Goal: Transaction & Acquisition: Purchase product/service

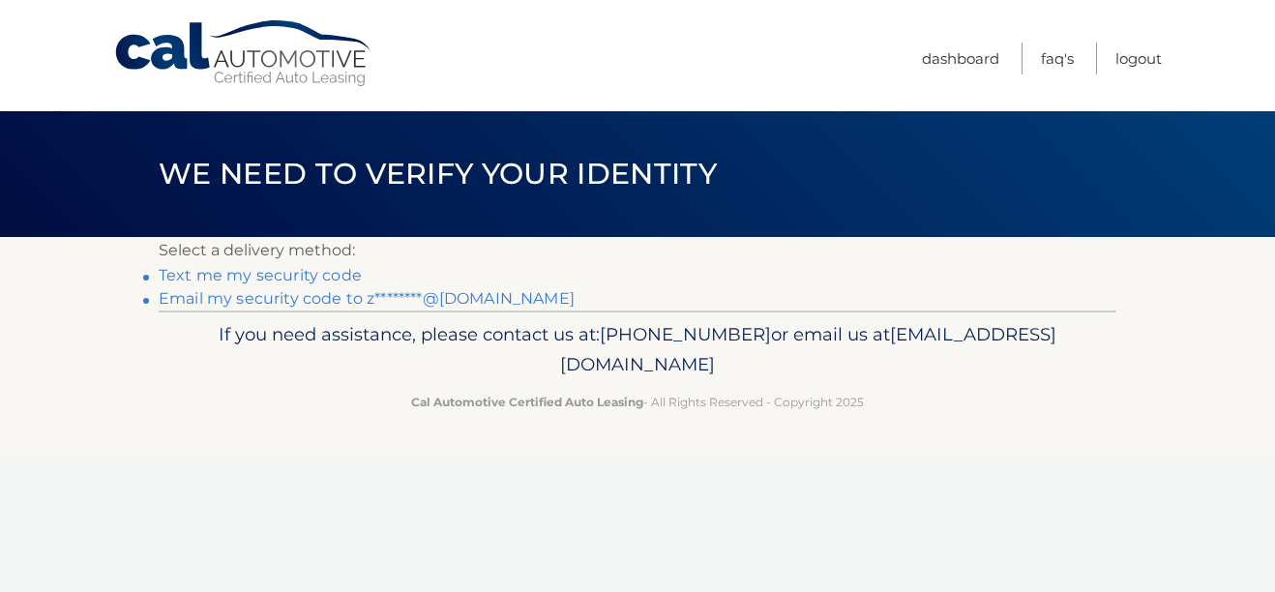
click at [482, 302] on link "Email my security code to z********@gmail.com" at bounding box center [367, 298] width 416 height 18
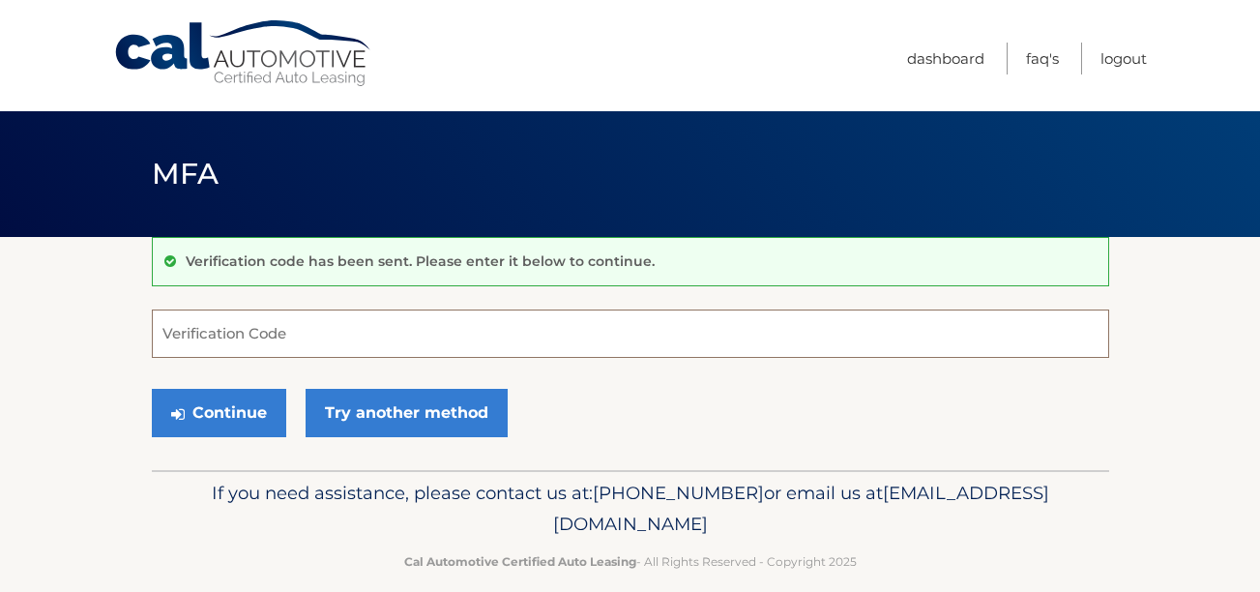
click at [427, 333] on input "Verification Code" at bounding box center [630, 333] width 957 height 48
click at [543, 338] on input "Verification Code" at bounding box center [630, 333] width 957 height 48
paste input "298055"
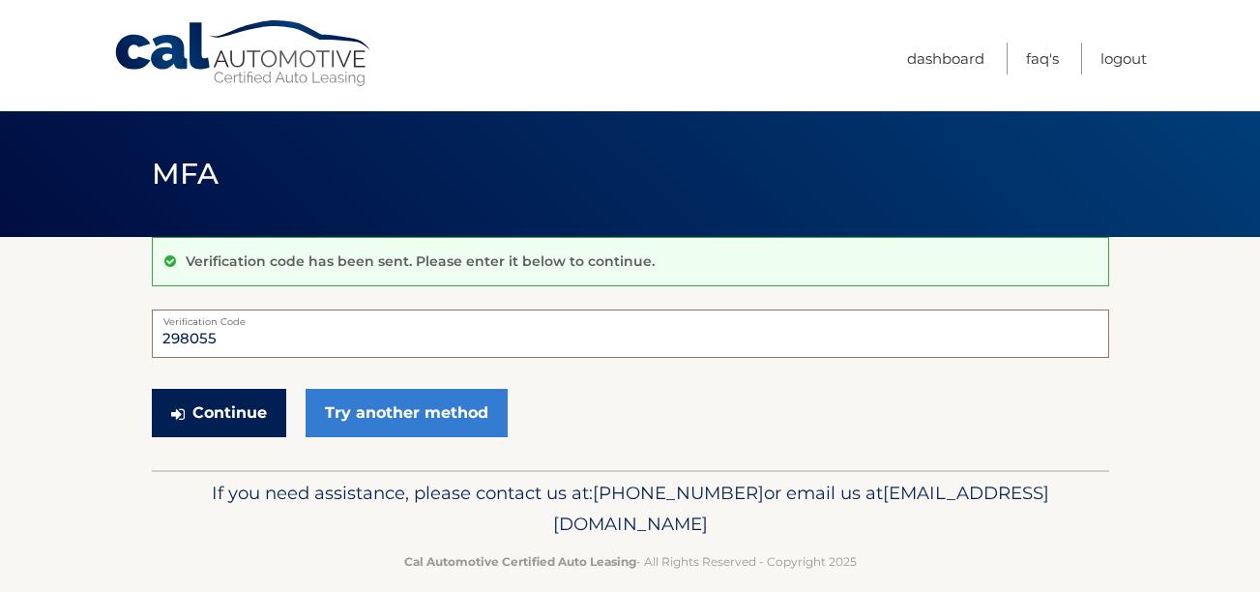
type input "298055"
click at [221, 422] on button "Continue" at bounding box center [219, 413] width 134 height 48
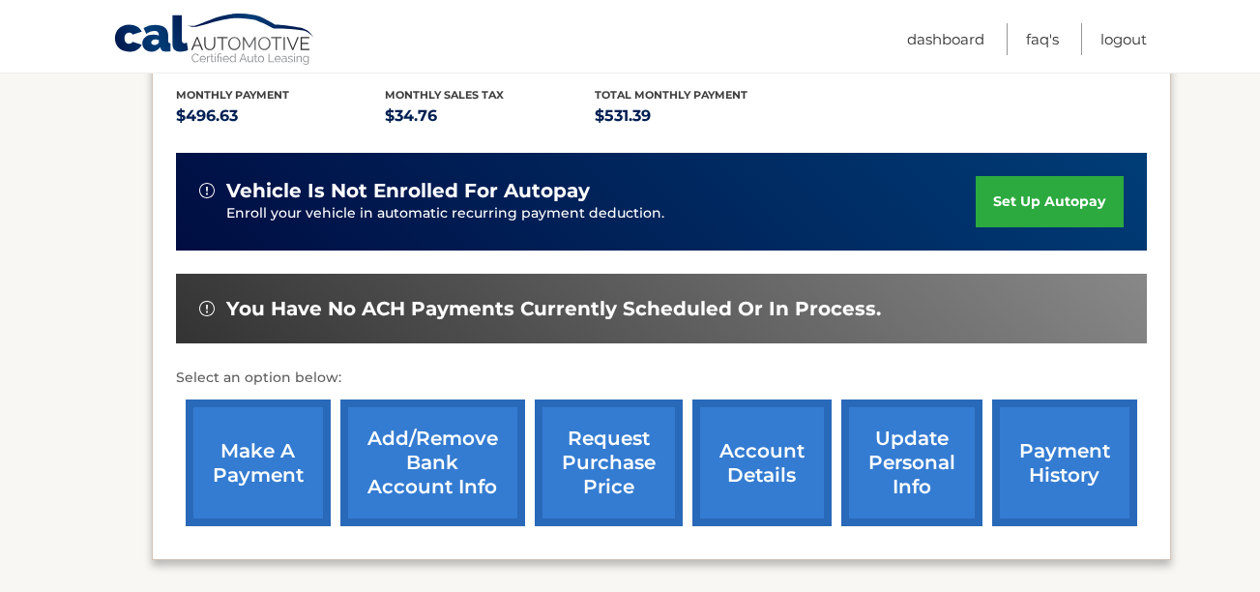
scroll to position [437, 0]
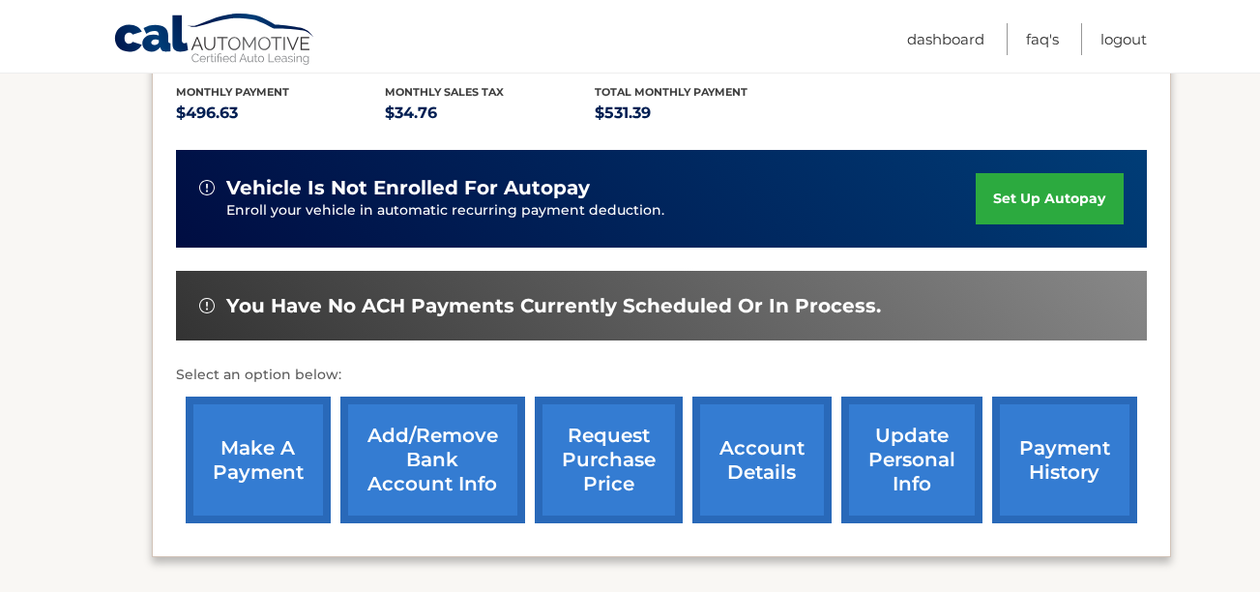
click at [253, 436] on link "make a payment" at bounding box center [258, 459] width 145 height 127
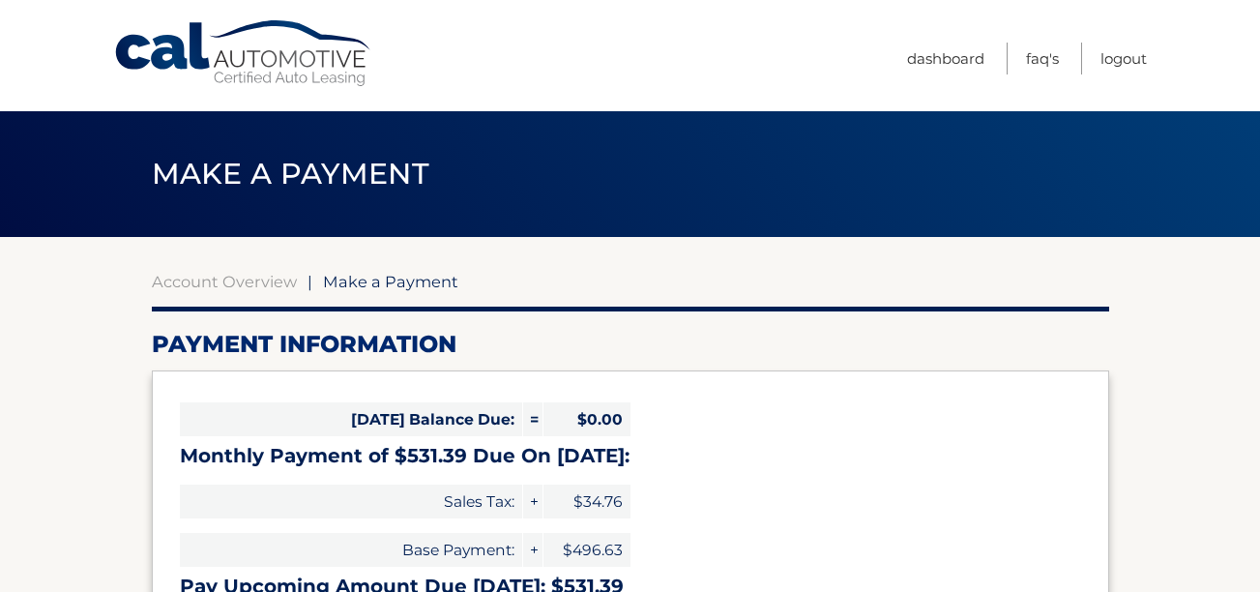
select select "M2I0ZDc5Y2UtMTI1NS00OGM2LWE3ZDAtMjUwMzhiYjIyMjcy"
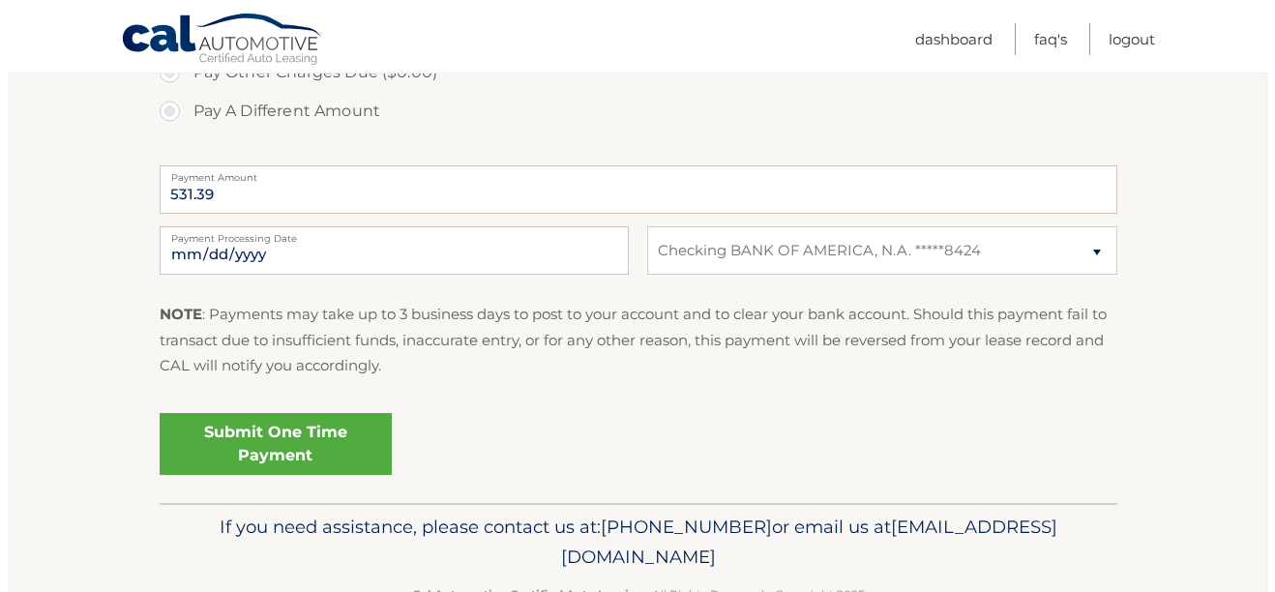
scroll to position [733, 0]
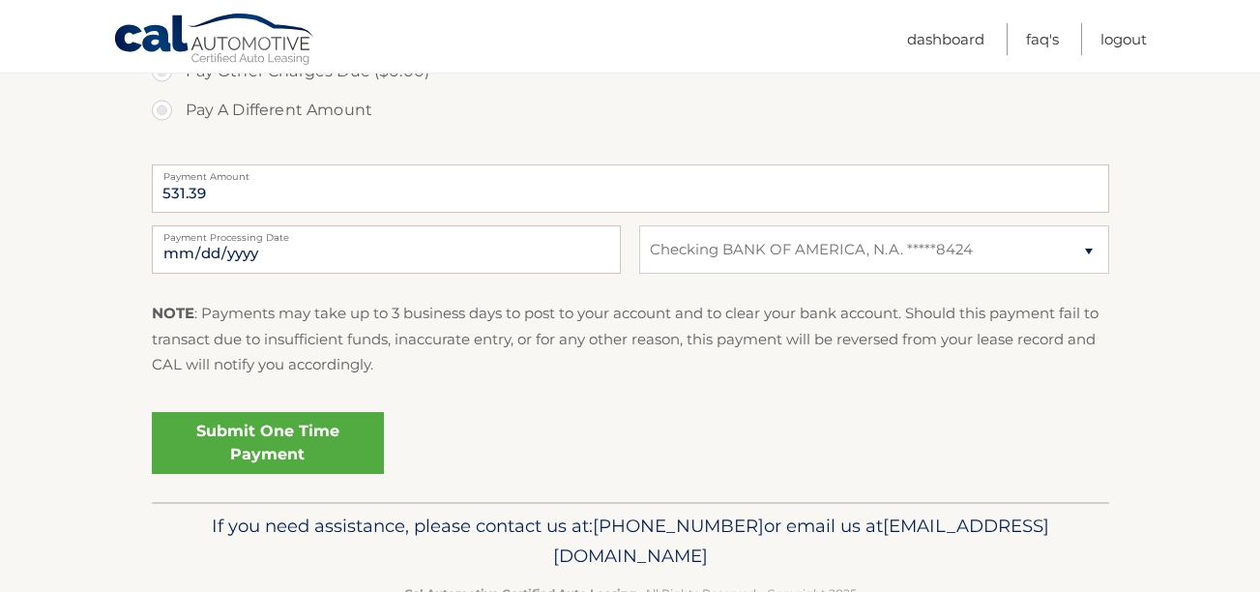
click at [261, 431] on link "Submit One Time Payment" at bounding box center [268, 443] width 232 height 62
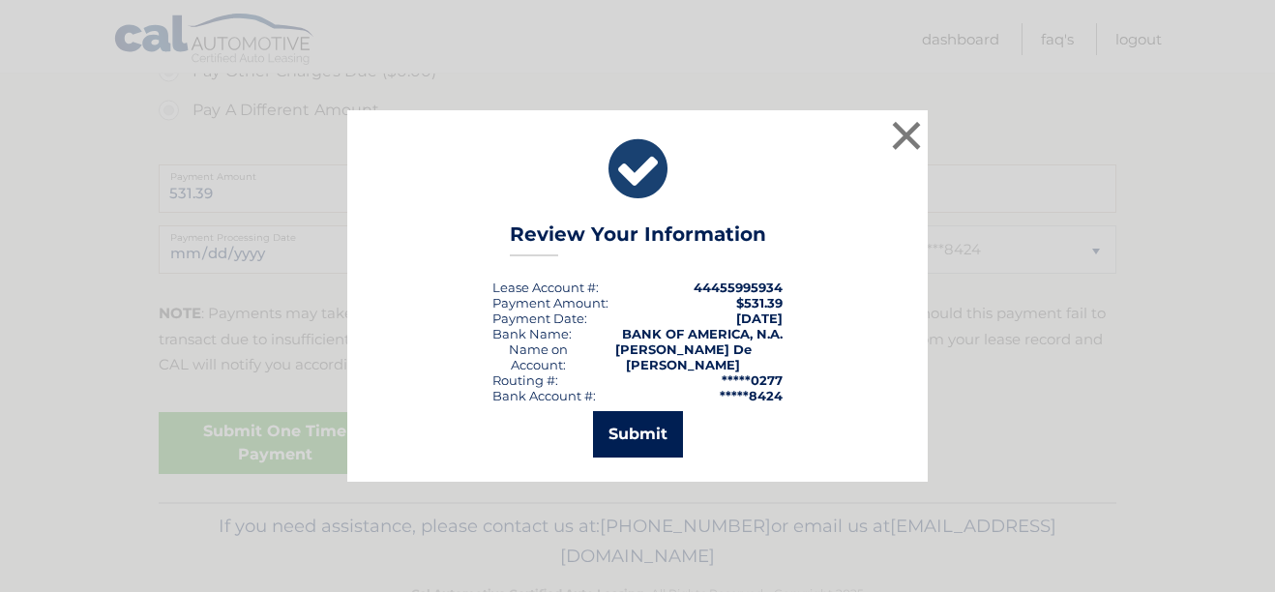
click at [660, 421] on button "Submit" at bounding box center [638, 434] width 90 height 46
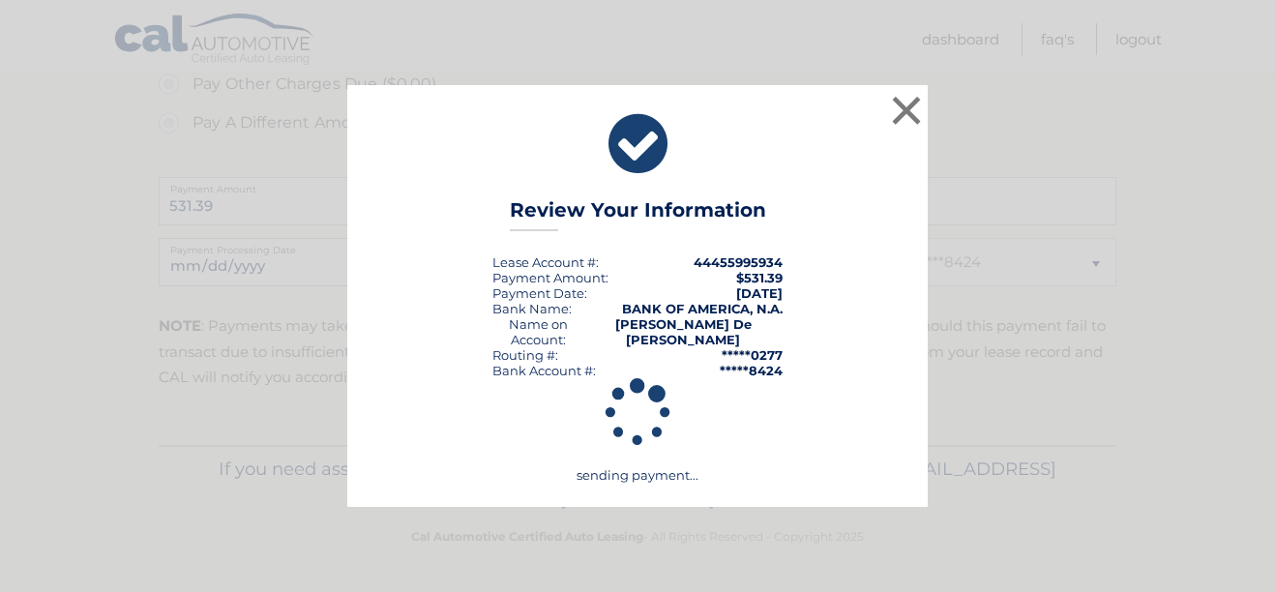
scroll to position [720, 0]
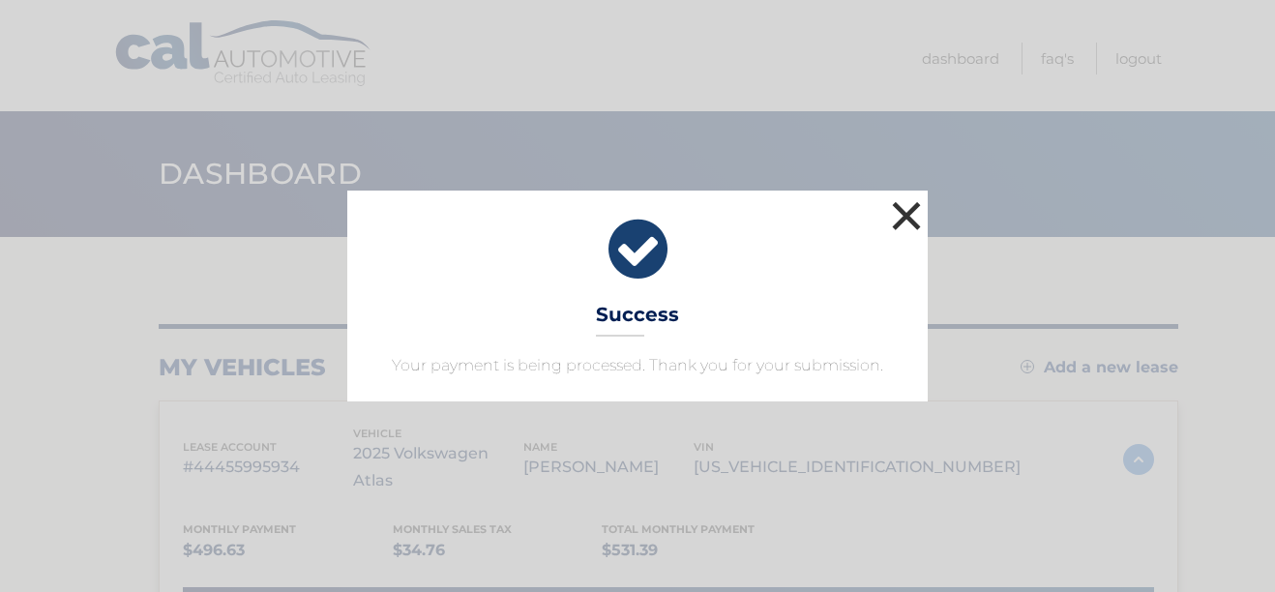
click at [912, 219] on button "×" at bounding box center [906, 215] width 39 height 39
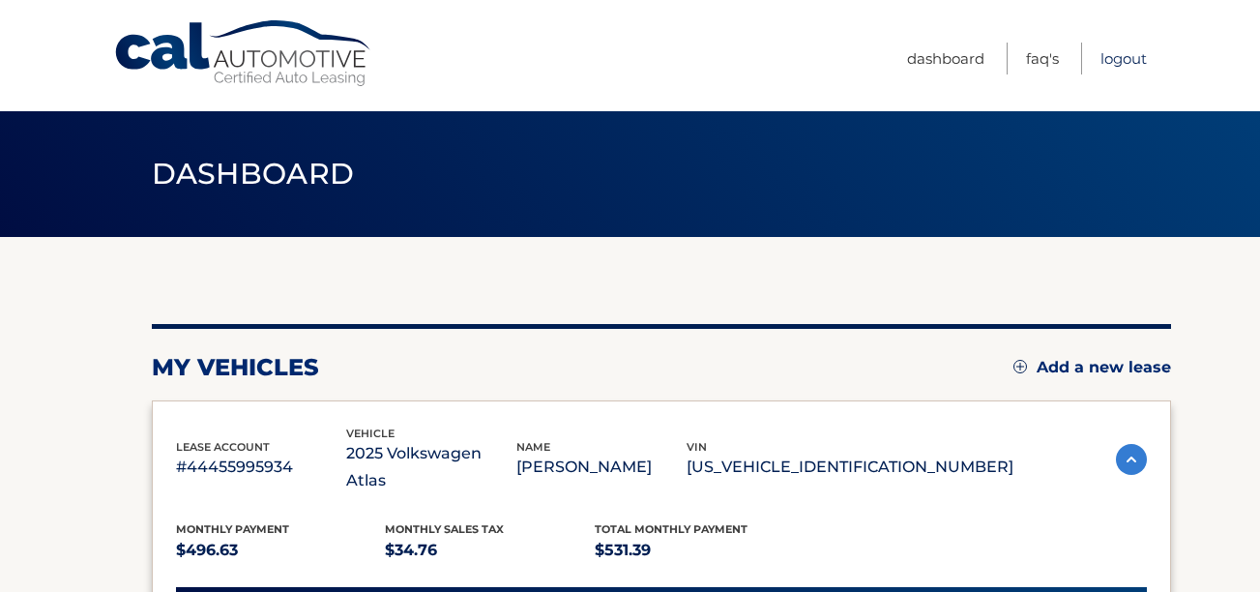
click at [1122, 58] on link "Logout" at bounding box center [1123, 59] width 46 height 32
